Goal: Task Accomplishment & Management: Use online tool/utility

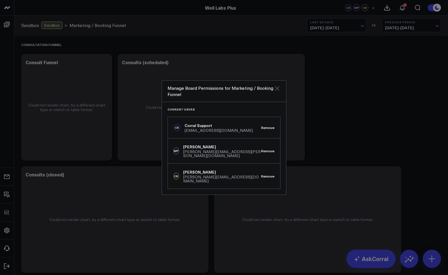
click at [278, 92] on icon "Close" at bounding box center [277, 88] width 7 height 7
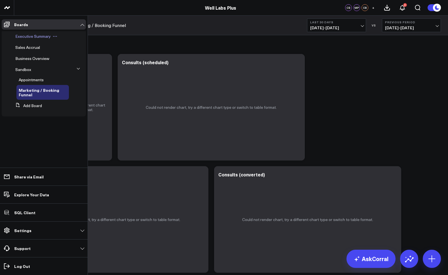
click at [26, 37] on span "Executive Summary" at bounding box center [32, 35] width 35 height 5
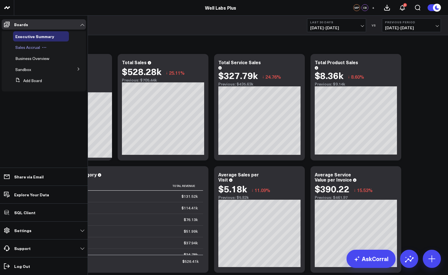
click at [23, 49] on span "Sales Accrual" at bounding box center [27, 47] width 25 height 5
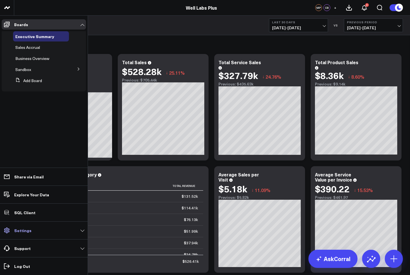
click at [27, 232] on p "Settings" at bounding box center [22, 230] width 17 height 5
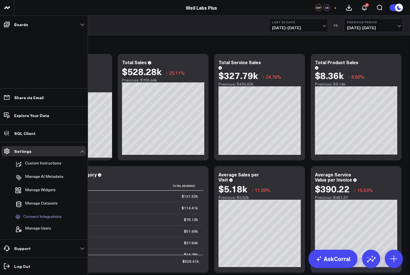
click at [33, 218] on span "Connect Integrations" at bounding box center [42, 216] width 38 height 5
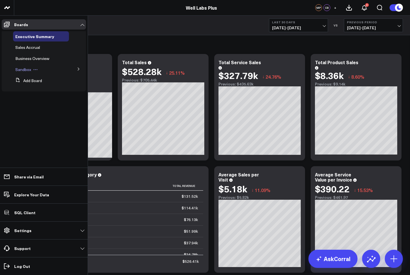
click at [43, 68] on div "Sandbox" at bounding box center [41, 69] width 56 height 10
click at [24, 71] on span "Sandbox" at bounding box center [23, 69] width 16 height 5
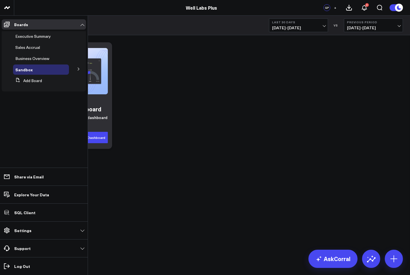
click at [77, 69] on icon at bounding box center [78, 68] width 3 height 3
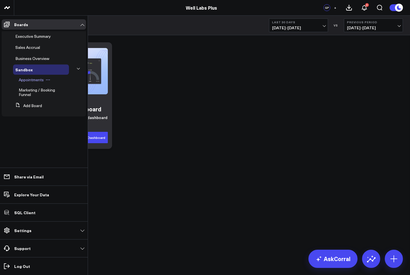
click at [25, 81] on span "Appointments" at bounding box center [31, 79] width 25 height 5
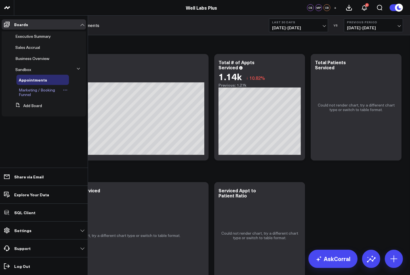
click at [37, 92] on span "Marketing / Booking Funnel" at bounding box center [37, 92] width 36 height 10
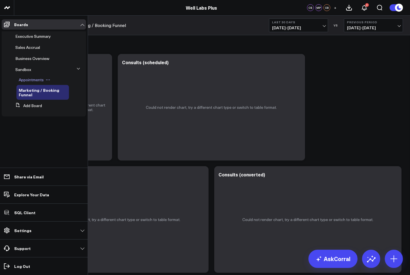
click at [37, 79] on span "Appointments" at bounding box center [31, 79] width 25 height 5
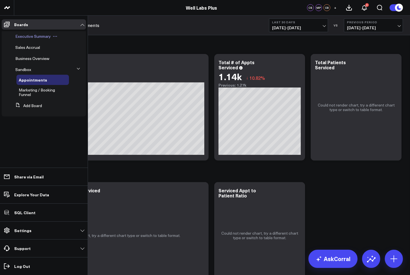
click at [26, 36] on span "Executive Summary" at bounding box center [32, 35] width 35 height 5
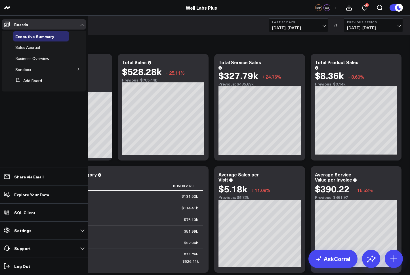
click at [79, 68] on icon at bounding box center [78, 68] width 3 height 3
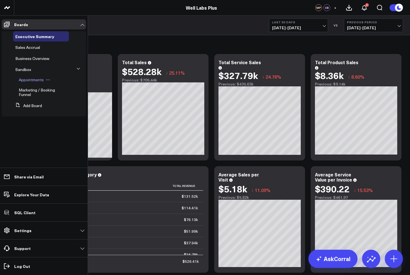
click at [33, 81] on span "Appointments" at bounding box center [31, 79] width 25 height 5
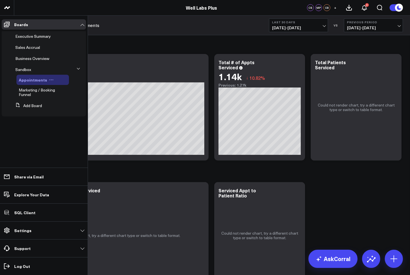
click at [49, 78] on icon at bounding box center [51, 79] width 5 height 5
click at [82, 110] on button "Duplicate Board" at bounding box center [76, 109] width 46 height 11
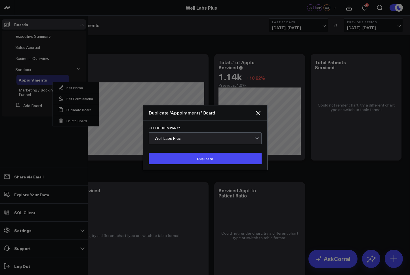
click at [176, 139] on div "Well Labs Plus" at bounding box center [205, 138] width 100 height 5
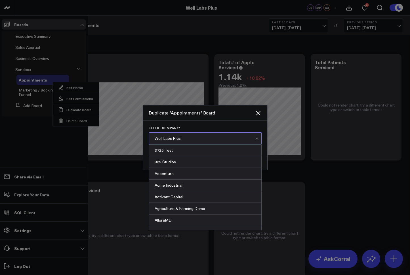
scroll to position [3653, 0]
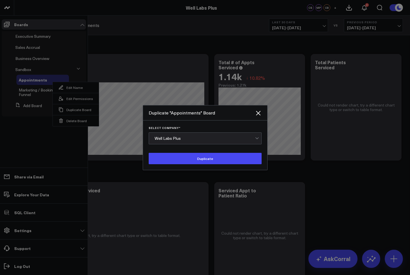
click at [177, 139] on div "Well Labs Plus" at bounding box center [205, 138] width 100 height 5
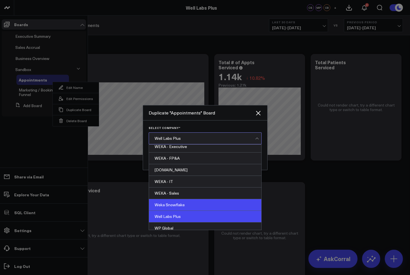
scroll to position [3682, 0]
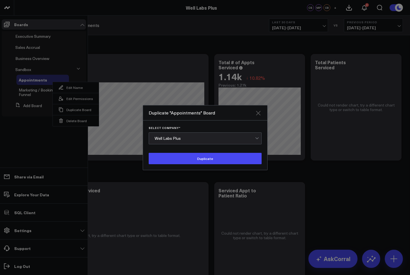
click at [259, 113] on icon "Close" at bounding box center [258, 113] width 5 height 5
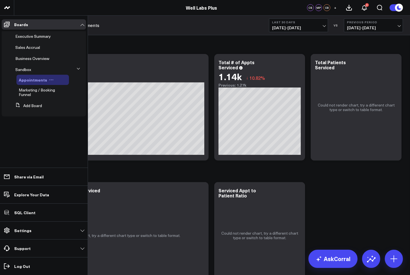
click at [50, 80] on icon at bounding box center [51, 79] width 5 height 5
click at [80, 110] on button "Duplicate Board" at bounding box center [76, 109] width 46 height 11
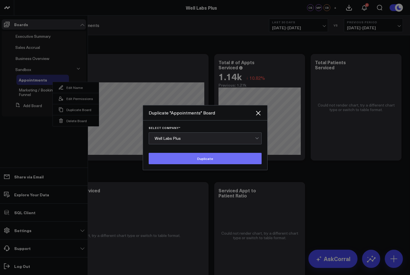
click at [196, 161] on button "Duplicate" at bounding box center [205, 158] width 113 height 11
